Goal: Information Seeking & Learning: Learn about a topic

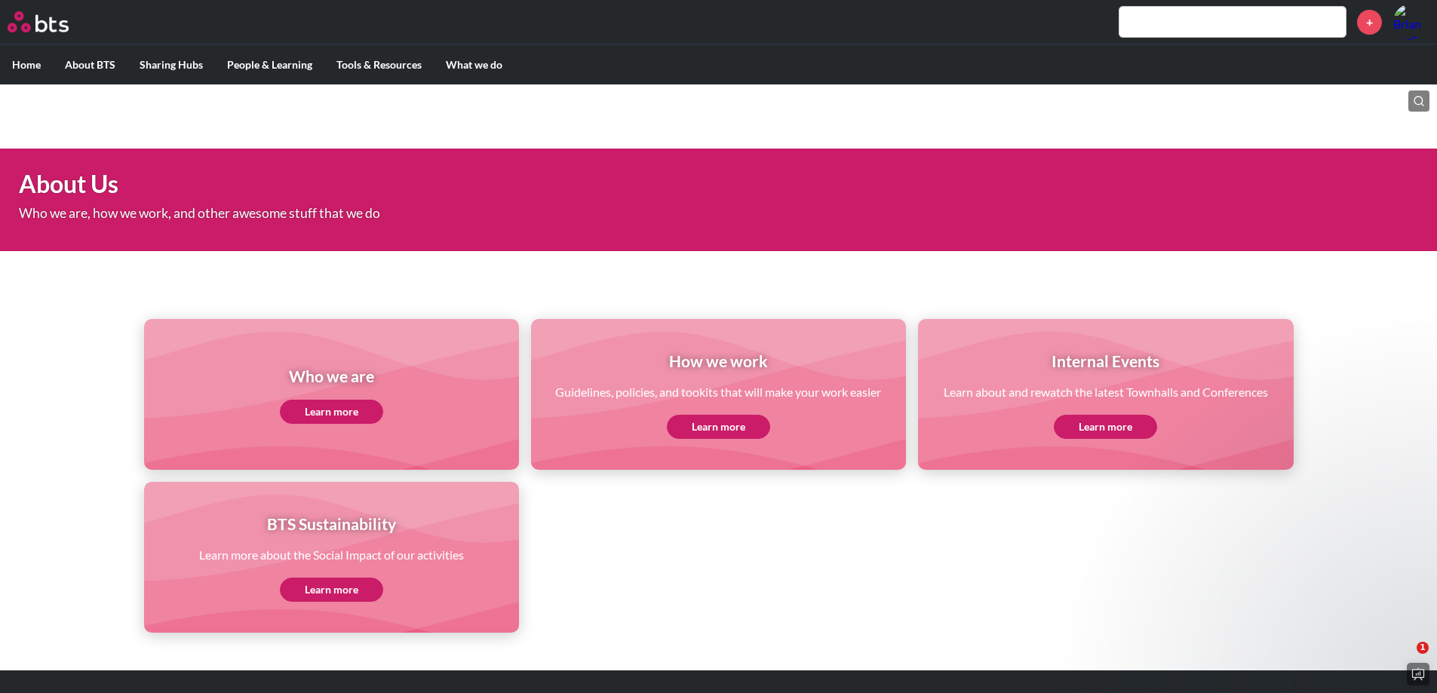
click at [1379, 312] on div "Who we are Learn more How we work Guidelines, policies, and tookits that will m…" at bounding box center [718, 449] width 1437 height 368
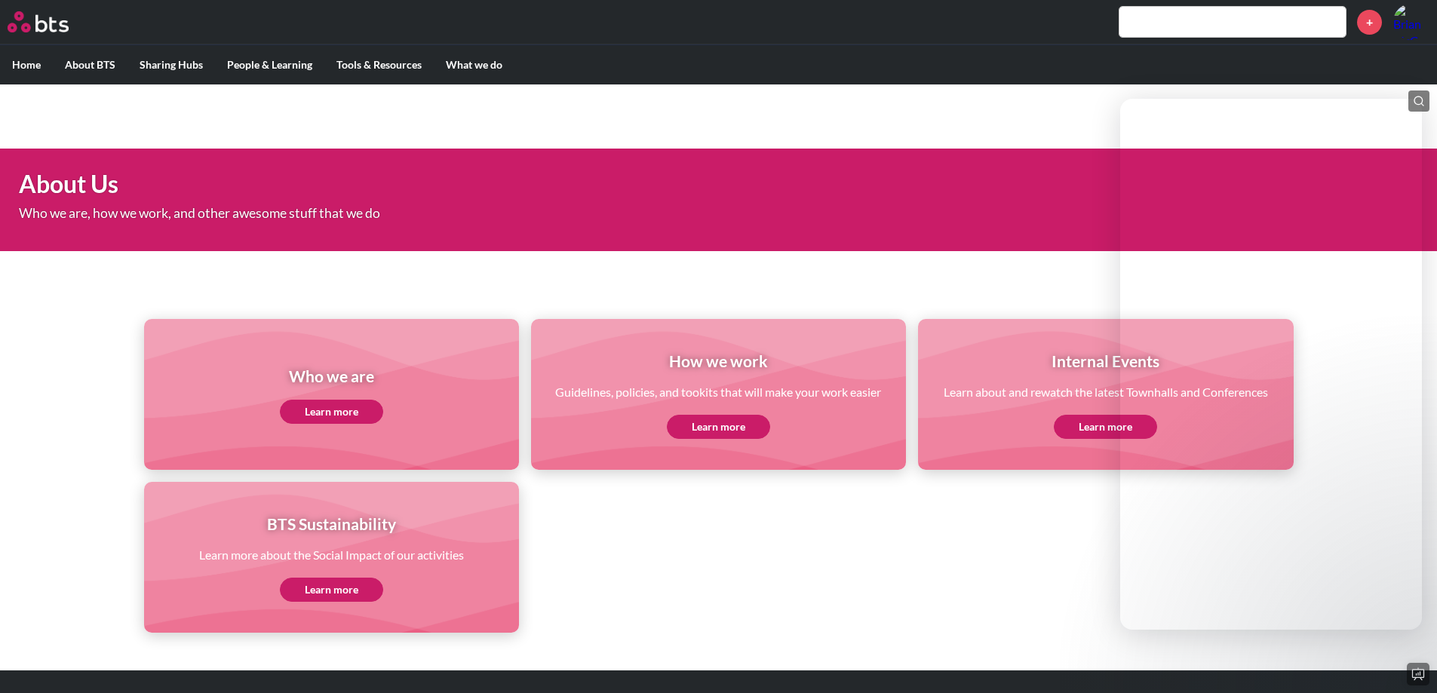
click at [1085, 99] on main "About Us Who we are, how we work, and other awesome stuff that we do Who we are…" at bounding box center [718, 396] width 1437 height 624
click at [1081, 570] on ul "Who we are Learn more How we work Guidelines, policies, and tookits that will m…" at bounding box center [718, 476] width 1149 height 314
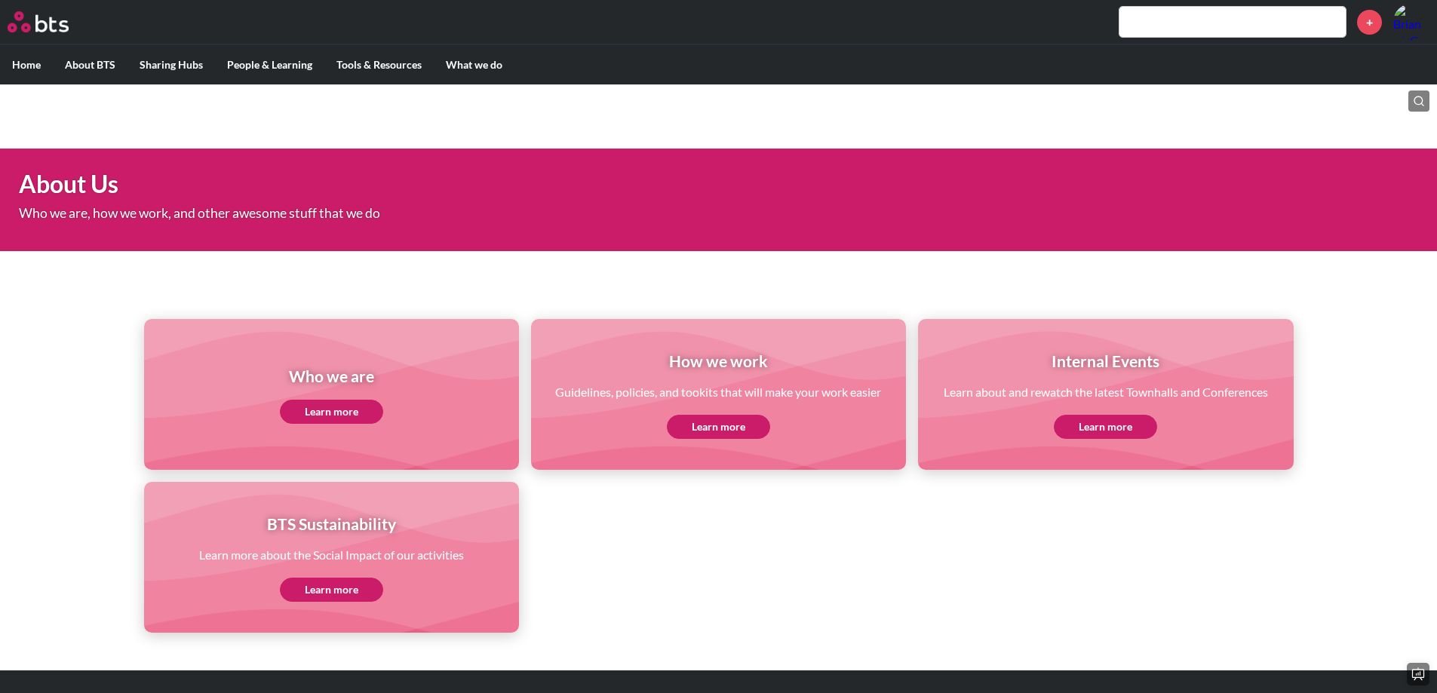
click at [338, 412] on link "Learn more" at bounding box center [331, 412] width 103 height 24
click at [35, 65] on label "Home" at bounding box center [26, 64] width 53 height 39
click at [0, 0] on input "Home" at bounding box center [0, 0] width 0 height 0
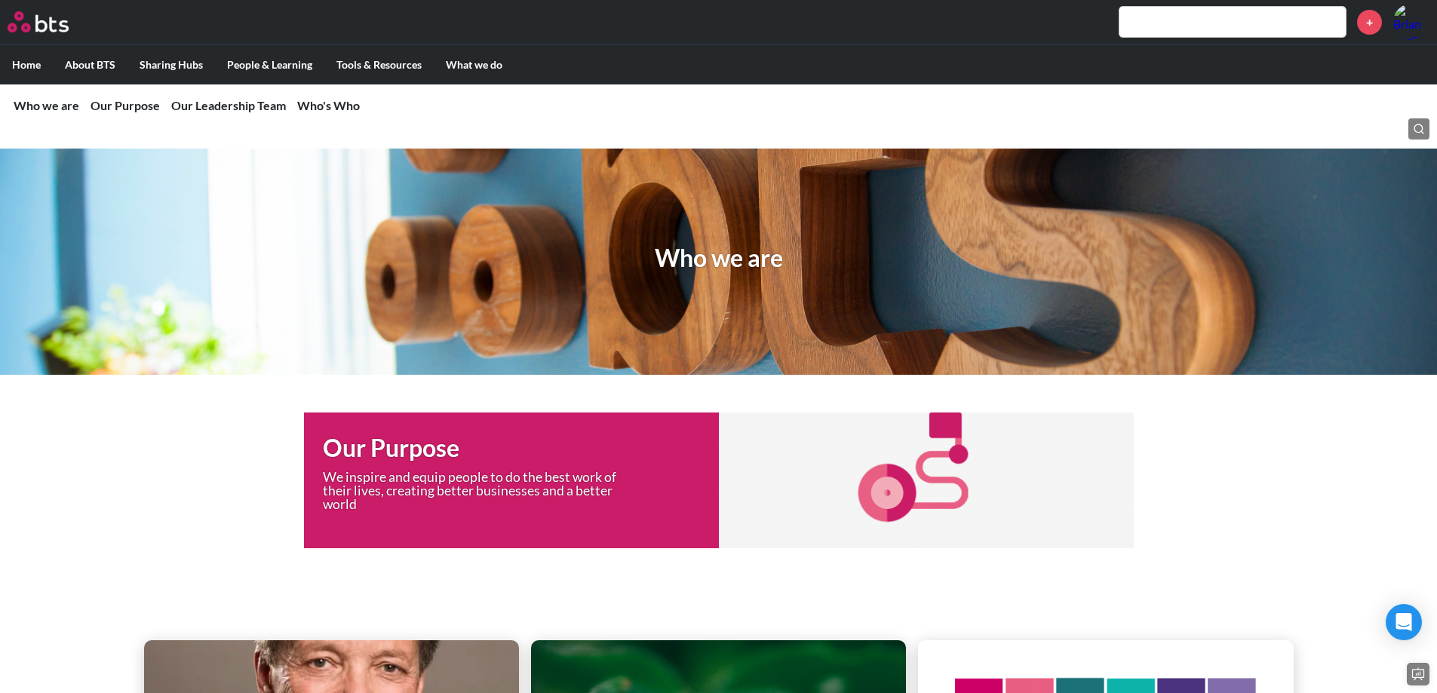
click at [1232, 3] on div "MENU +" at bounding box center [718, 22] width 1437 height 45
click at [1241, 10] on input "text" at bounding box center [1232, 22] width 226 height 30
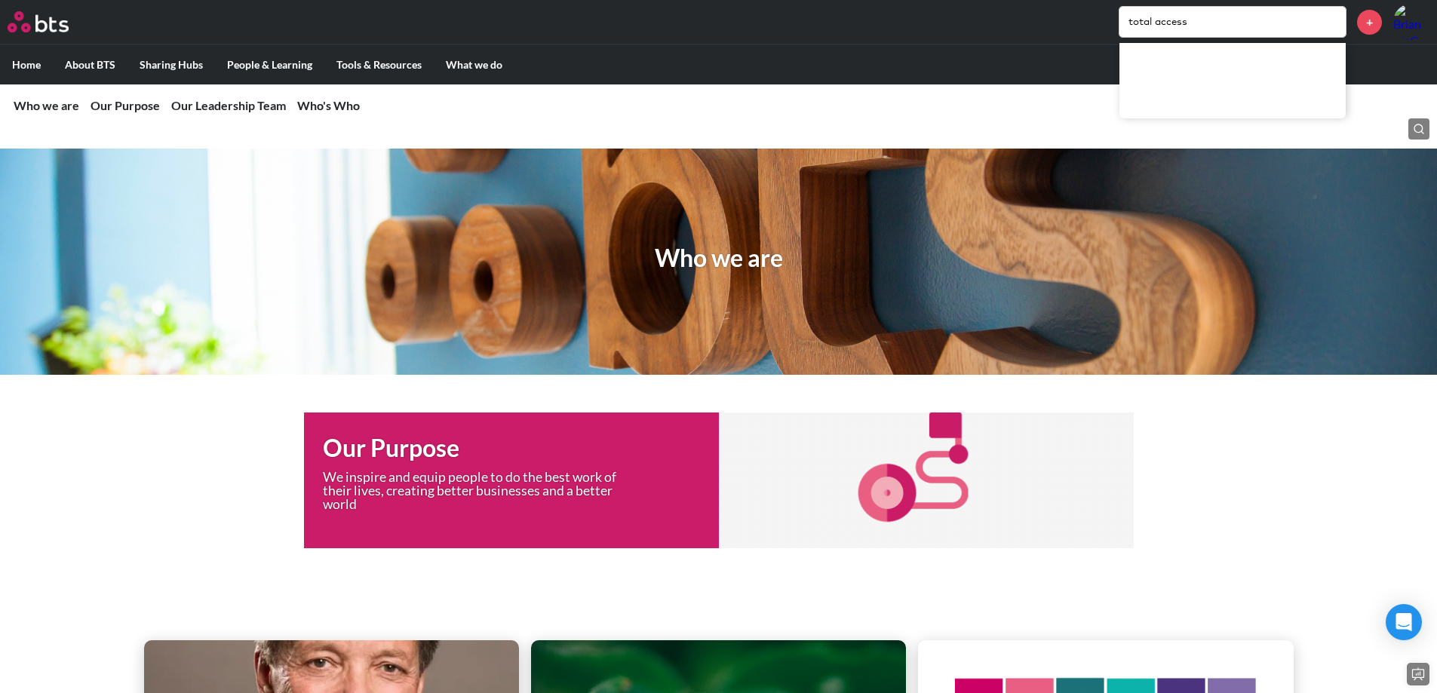
type input "total access"
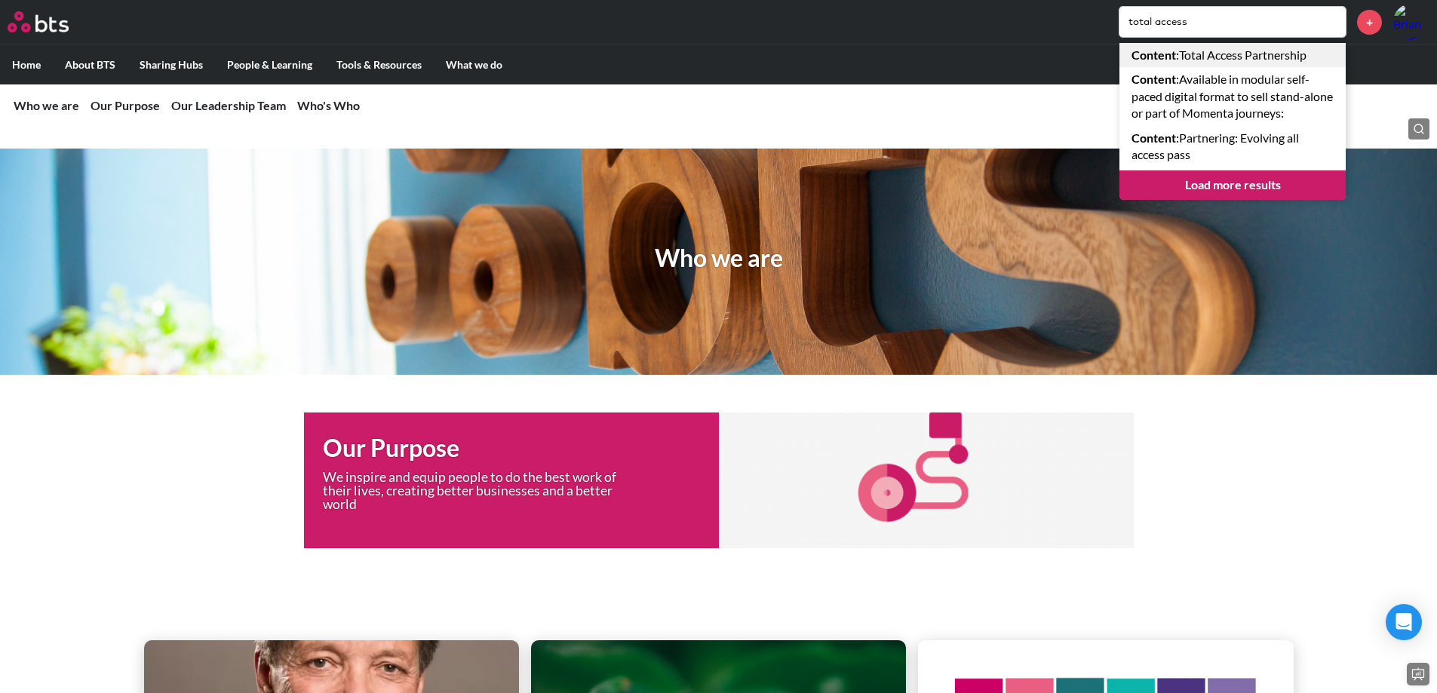
click at [1211, 52] on link "Content : Total Access Partnership" at bounding box center [1232, 55] width 226 height 24
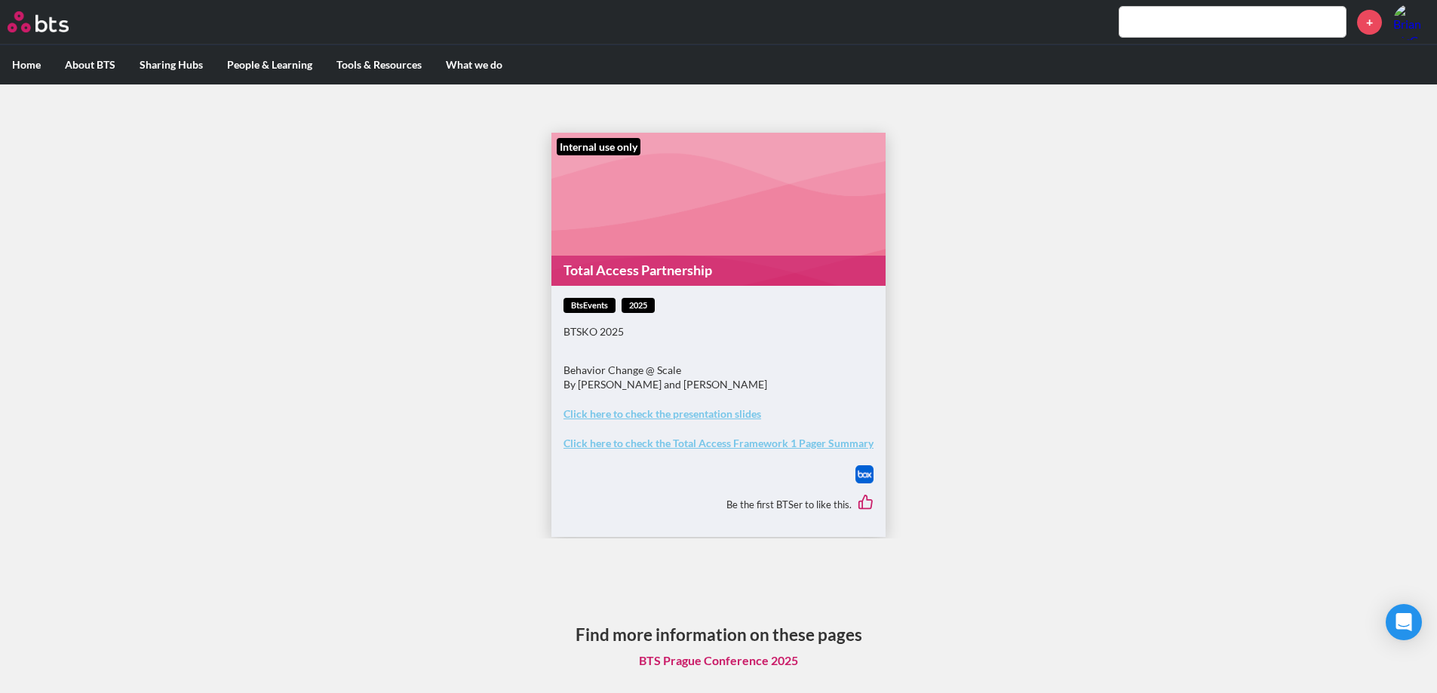
click at [692, 446] on strong "Click here to check the Total Access Framework 1 Pager Summary" at bounding box center [718, 443] width 310 height 13
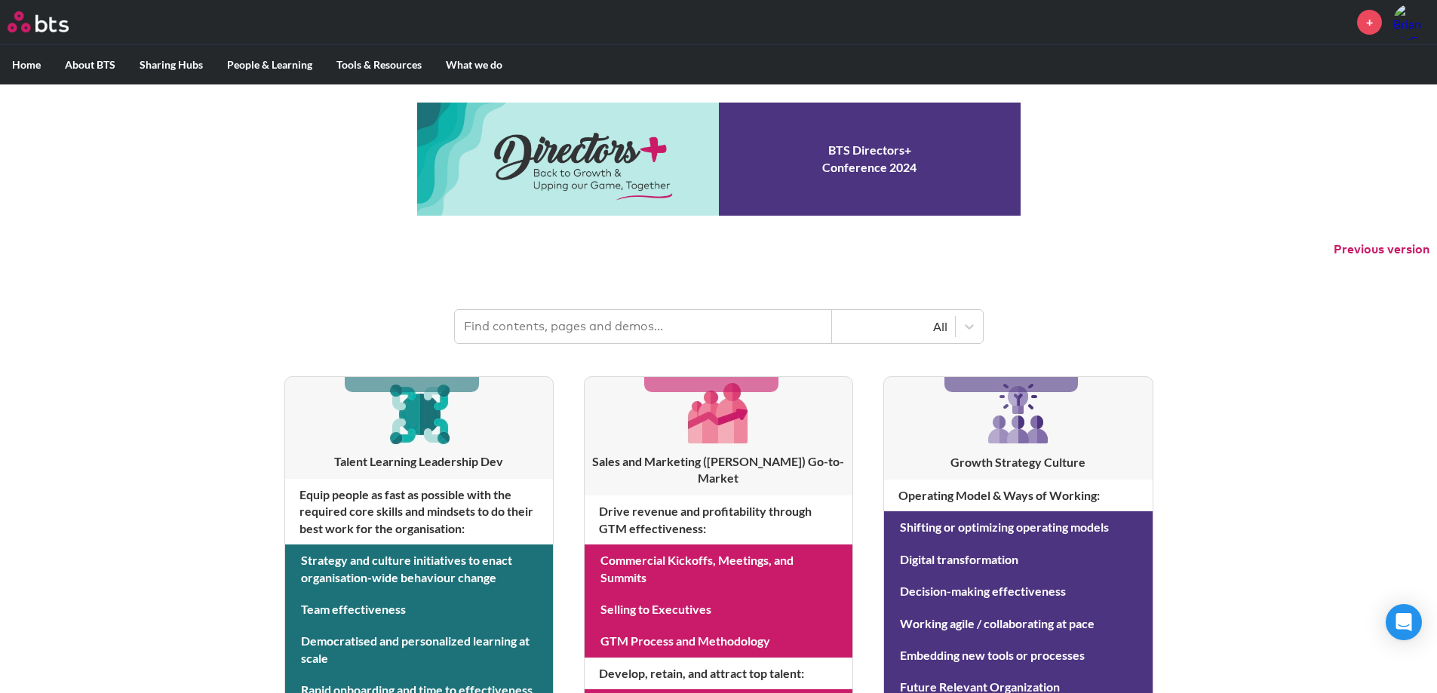
click at [1309, 29] on div "+" at bounding box center [763, 22] width 1333 height 36
click at [599, 339] on input "text" at bounding box center [643, 326] width 377 height 33
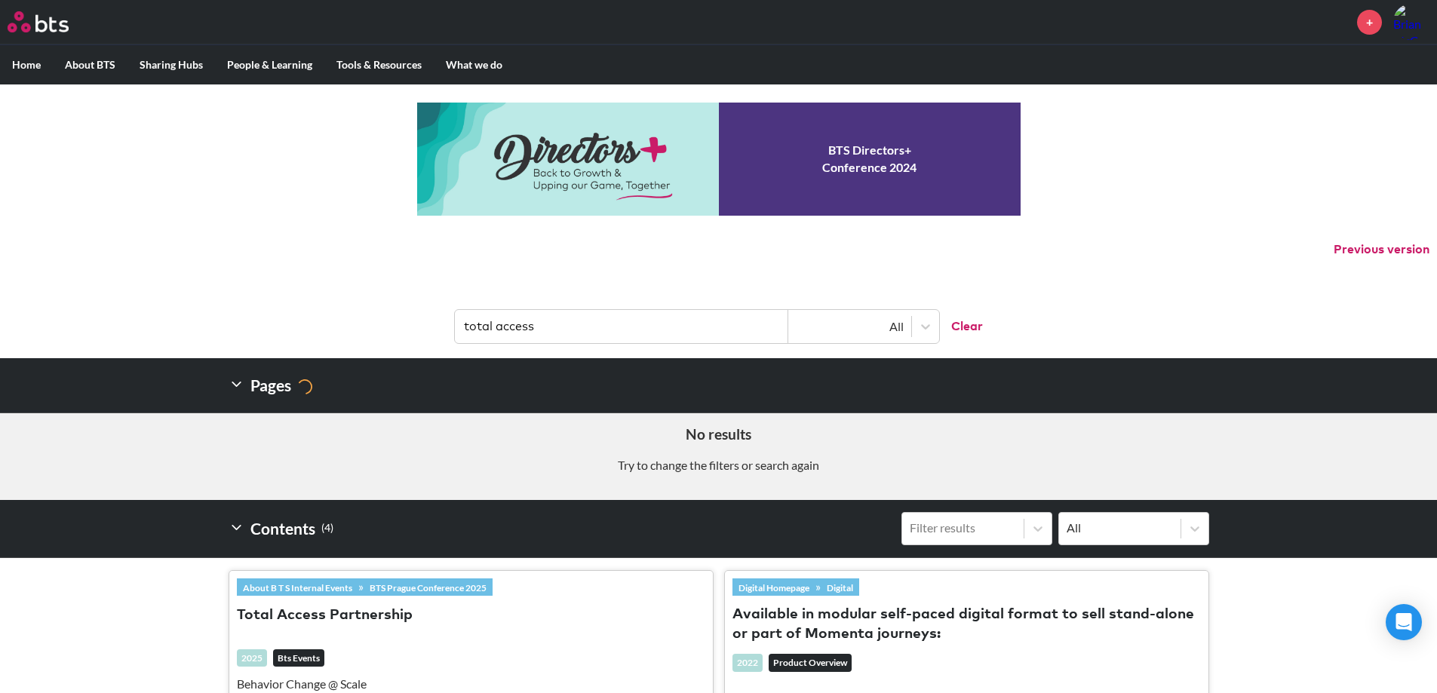
drag, startPoint x: 566, startPoint y: 326, endPoint x: 381, endPoint y: 346, distance: 186.7
click at [381, 346] on header "total access All Clear" at bounding box center [718, 319] width 1437 height 78
type input "rapid learning"
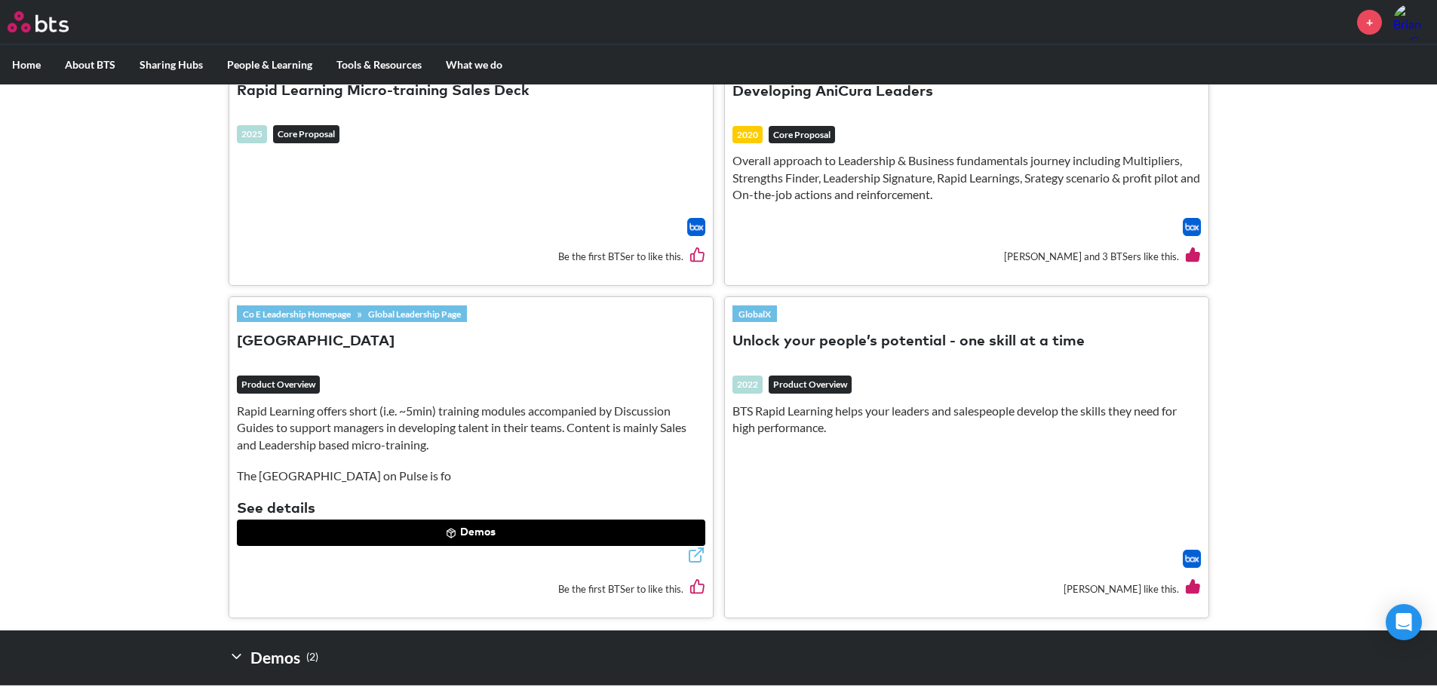
scroll to position [528, 0]
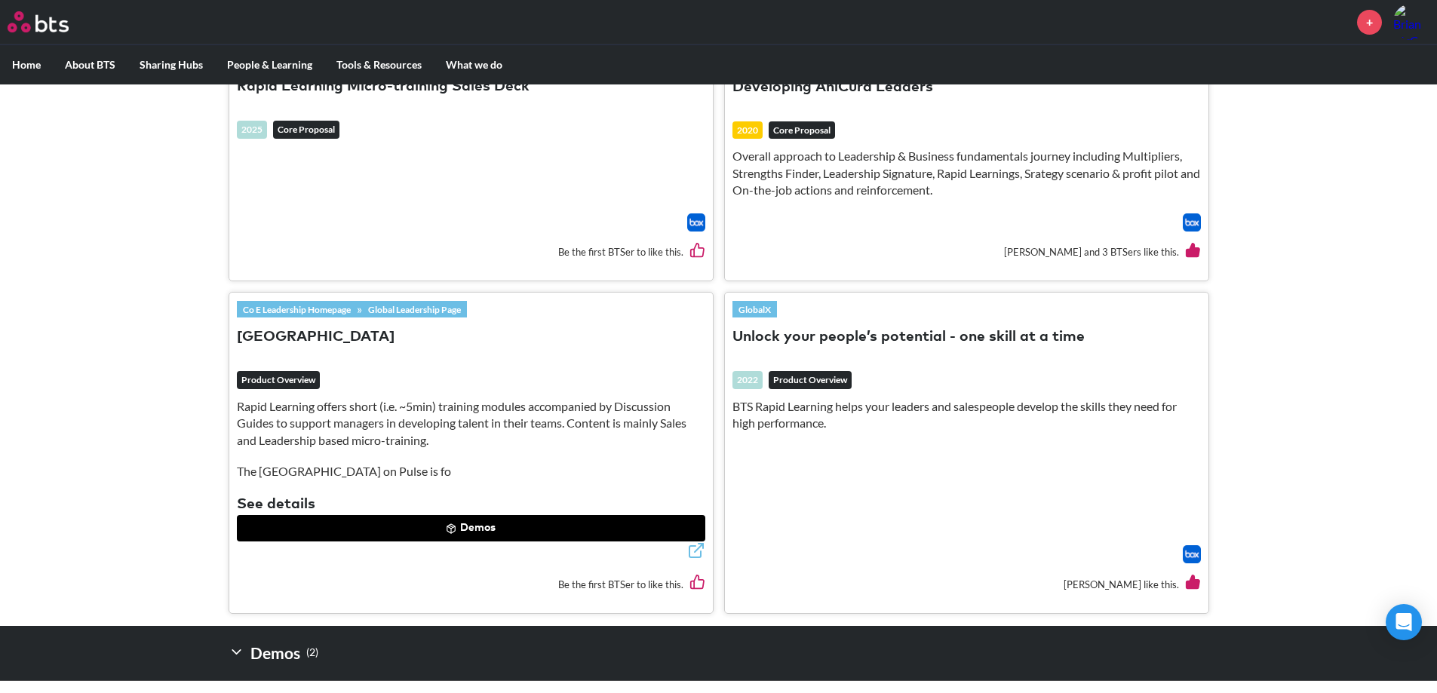
click at [497, 526] on button "Demos" at bounding box center [471, 528] width 468 height 27
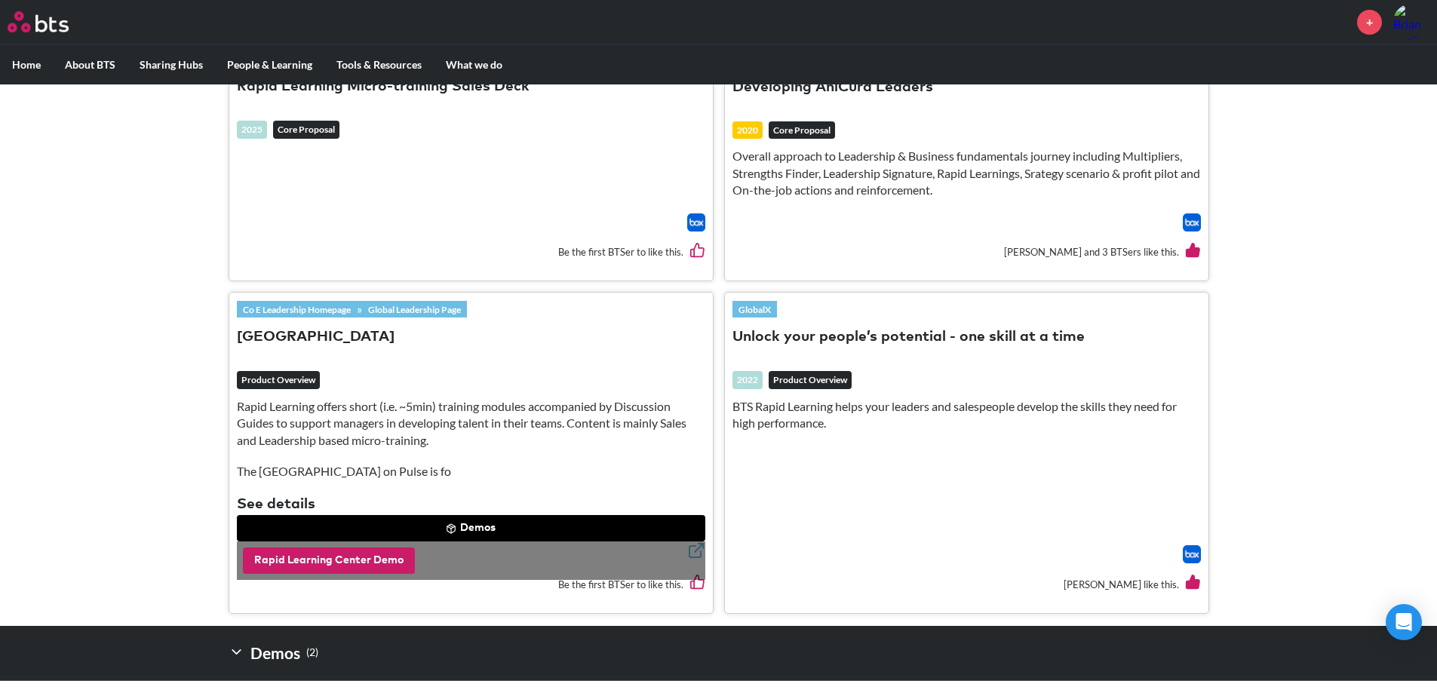
click at [318, 554] on button "Rapid Learning Center Demo" at bounding box center [329, 561] width 172 height 27
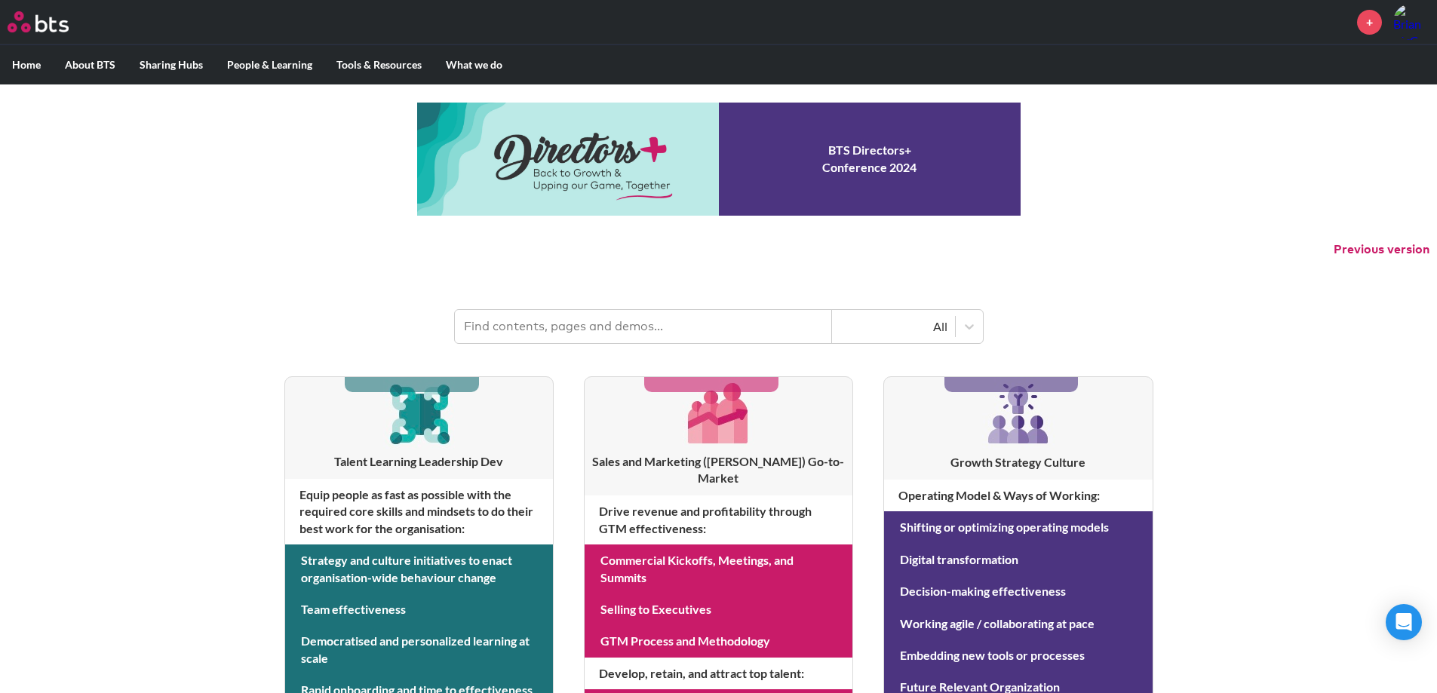
drag, startPoint x: 1436, startPoint y: 159, endPoint x: 1441, endPoint y: 169, distance: 10.8
click at [1437, 169] on html "MENU + Home About BTS Who we are How we work: Policies, Toolkits and Guidance I…" at bounding box center [718, 645] width 1437 height 1291
